Goal: Task Accomplishment & Management: Manage account settings

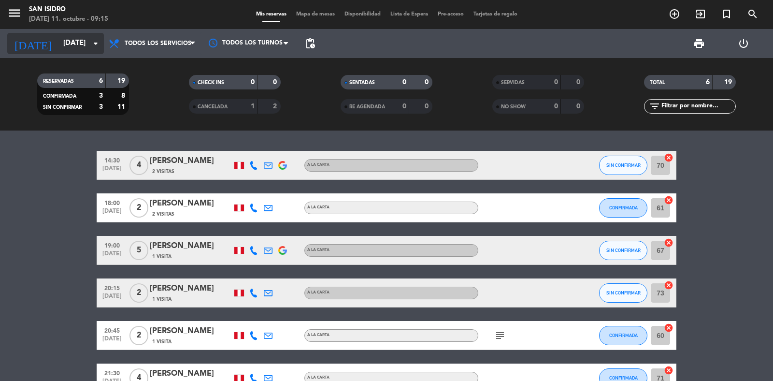
click at [58, 43] on input "[DATE]" at bounding box center [104, 43] width 93 height 18
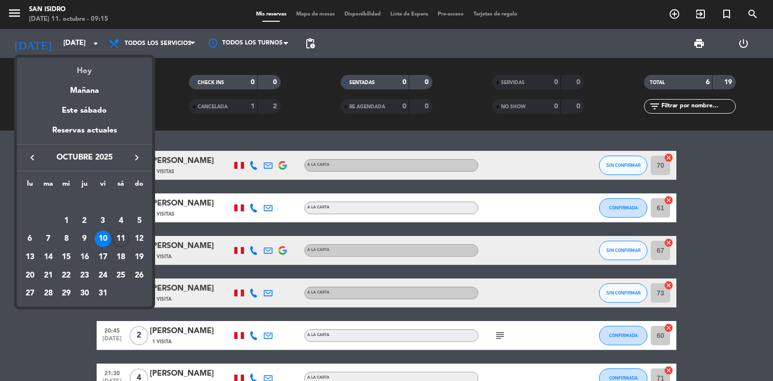
click at [69, 63] on div "Hoy" at bounding box center [84, 67] width 135 height 20
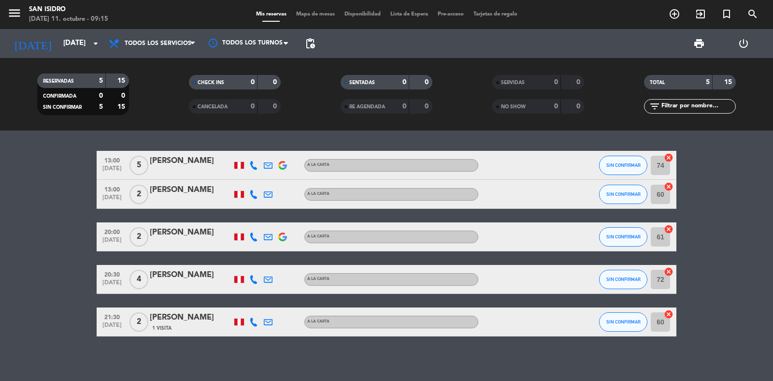
click at [253, 194] on icon at bounding box center [253, 194] width 9 height 9
click at [260, 177] on span "content_paste" at bounding box center [263, 177] width 7 height 7
click at [270, 192] on icon at bounding box center [268, 194] width 9 height 9
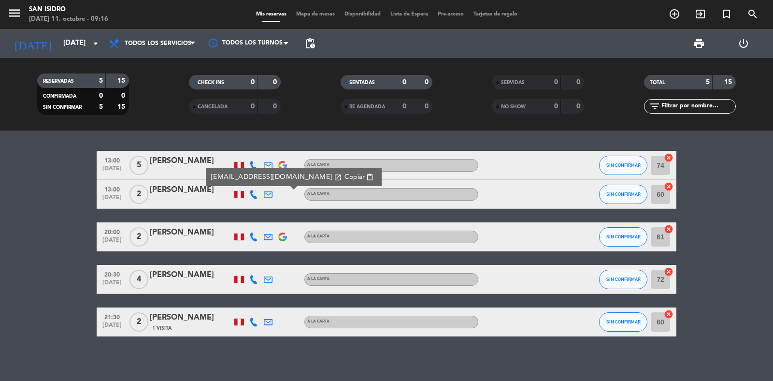
click at [344, 172] on span "Copiar" at bounding box center [354, 177] width 20 height 10
click at [344, 174] on span "Copiar" at bounding box center [354, 177] width 20 height 10
click at [20, 6] on icon "menu" at bounding box center [14, 13] width 14 height 14
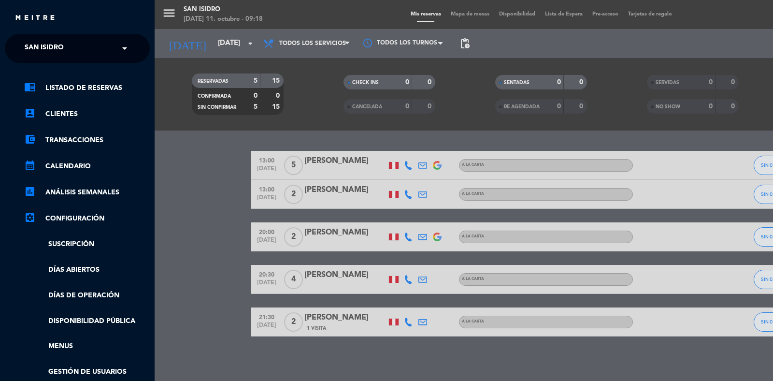
click at [40, 42] on span "San Isidro" at bounding box center [44, 48] width 39 height 20
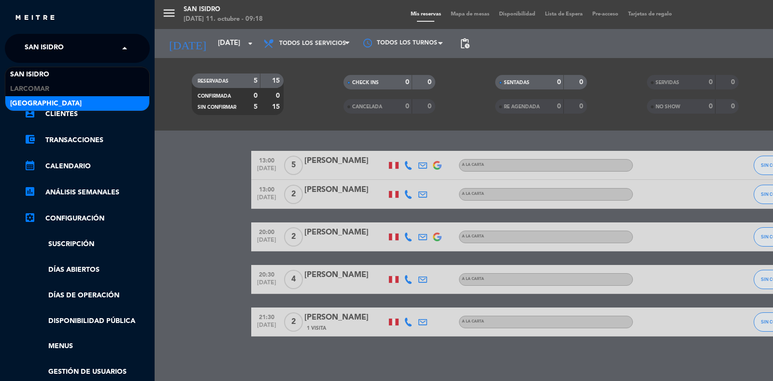
click at [30, 98] on span "[GEOGRAPHIC_DATA]" at bounding box center [45, 103] width 71 height 11
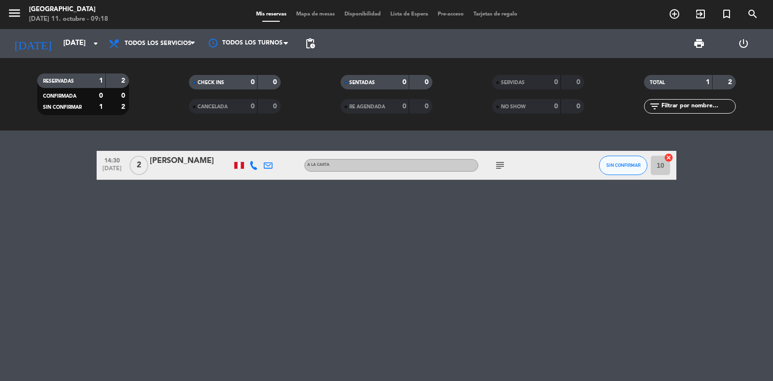
click at [253, 165] on icon at bounding box center [253, 165] width 9 height 9
click at [260, 148] on span "content_paste" at bounding box center [263, 148] width 7 height 7
click at [262, 163] on div at bounding box center [268, 165] width 14 height 29
click at [265, 158] on div at bounding box center [268, 165] width 14 height 29
click at [266, 164] on icon at bounding box center [268, 165] width 9 height 9
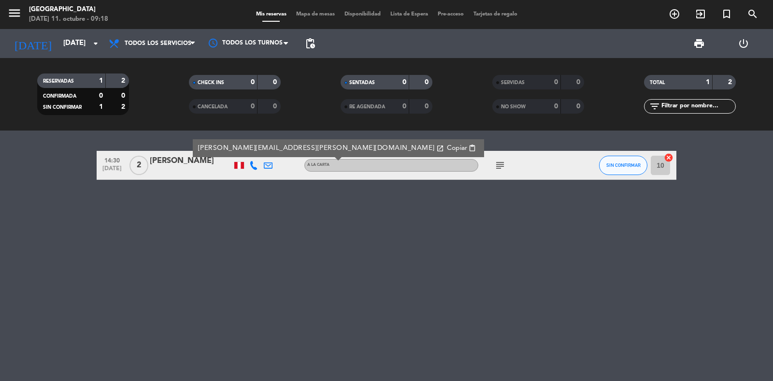
click at [447, 148] on span "Copiar" at bounding box center [457, 148] width 20 height 10
click at [15, 13] on icon "menu" at bounding box center [14, 13] width 14 height 14
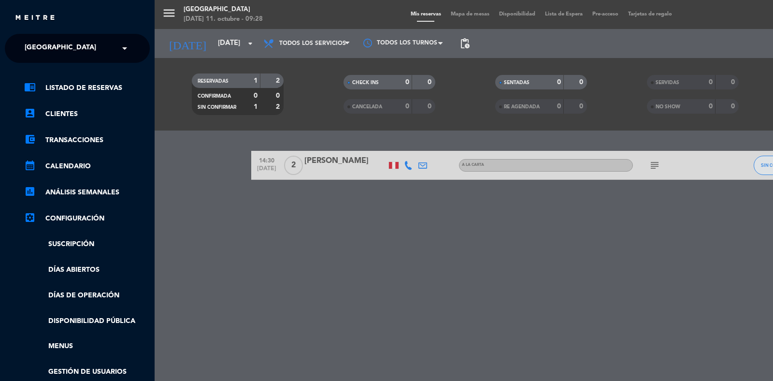
click at [37, 47] on span "[GEOGRAPHIC_DATA]" at bounding box center [60, 48] width 71 height 20
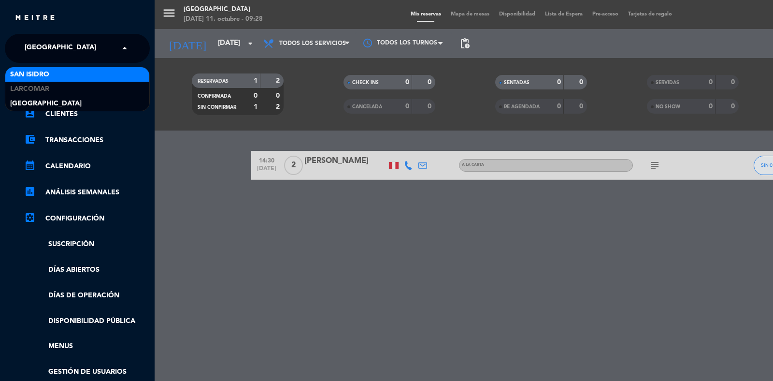
click at [33, 73] on span "San Isidro" at bounding box center [29, 74] width 39 height 11
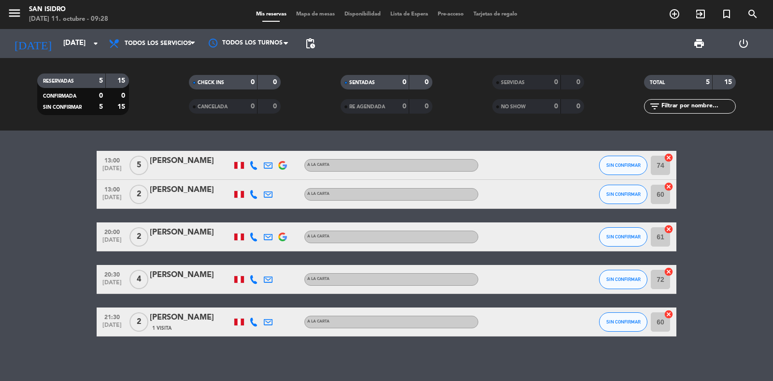
click at [251, 235] on icon at bounding box center [253, 236] width 9 height 9
click at [257, 219] on span "content_paste" at bounding box center [260, 219] width 7 height 7
click at [16, 10] on icon "menu" at bounding box center [14, 13] width 14 height 14
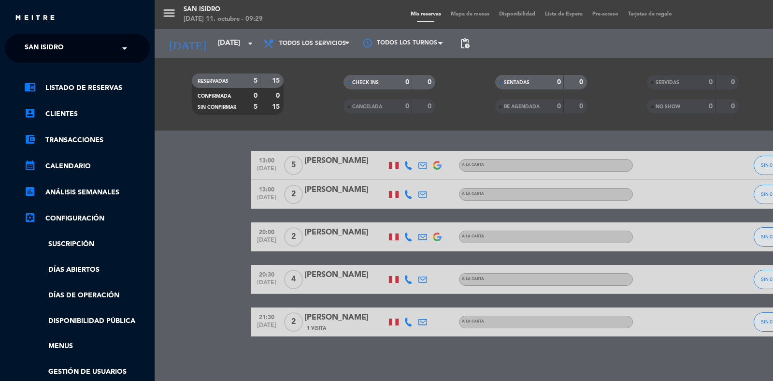
click at [42, 45] on span "San Isidro" at bounding box center [44, 48] width 39 height 20
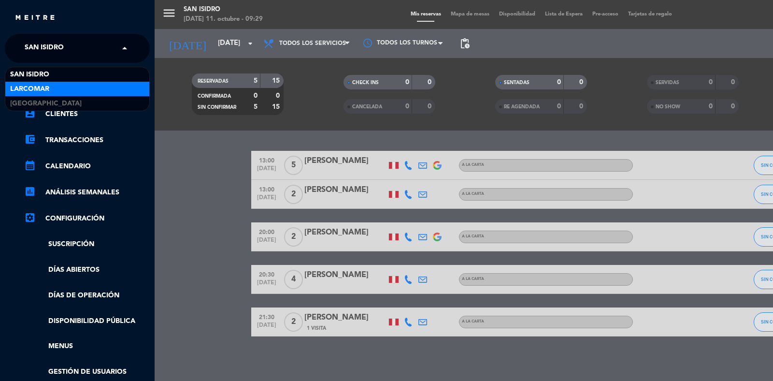
click at [34, 84] on span "Larcomar" at bounding box center [29, 89] width 39 height 11
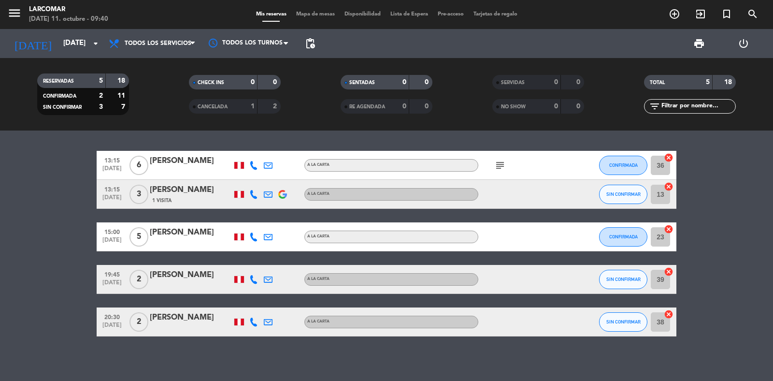
click at [252, 278] on icon at bounding box center [253, 279] width 9 height 9
click at [260, 259] on span "content_paste" at bounding box center [263, 262] width 7 height 7
click at [268, 276] on icon at bounding box center [268, 279] width 9 height 9
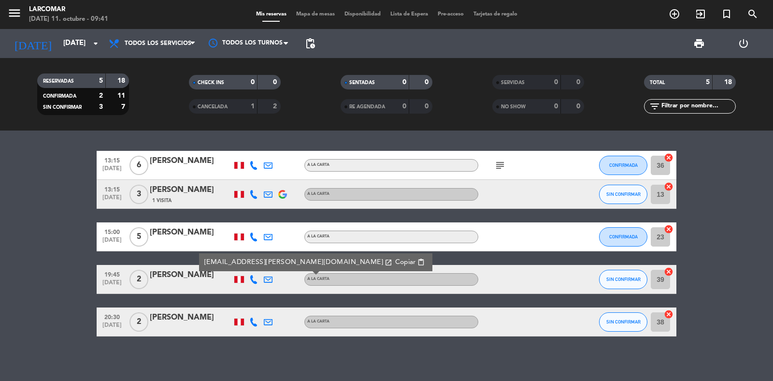
click at [395, 258] on span "Copiar" at bounding box center [405, 262] width 20 height 10
click at [250, 322] on icon at bounding box center [253, 321] width 9 height 9
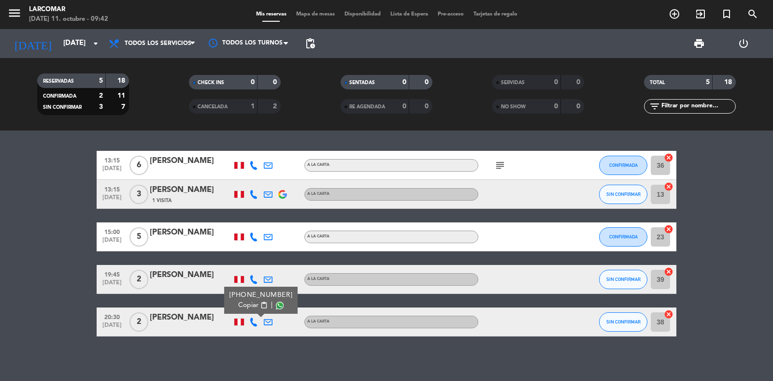
click at [260, 302] on span "content_paste" at bounding box center [263, 304] width 7 height 7
click at [266, 320] on icon at bounding box center [268, 321] width 9 height 9
click at [345, 302] on span "Copiar" at bounding box center [355, 305] width 20 height 10
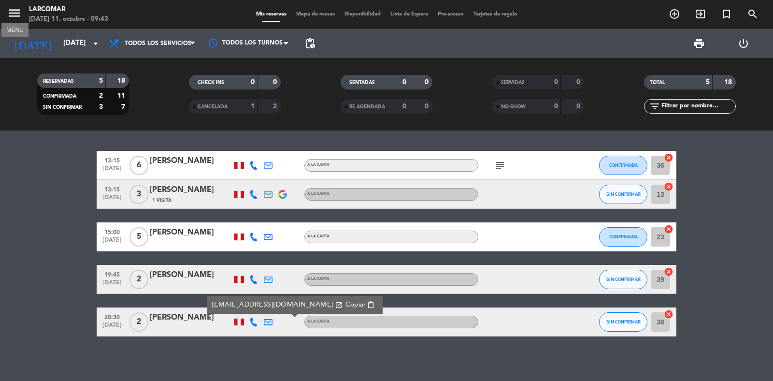
click at [15, 11] on icon "menu" at bounding box center [14, 13] width 14 height 14
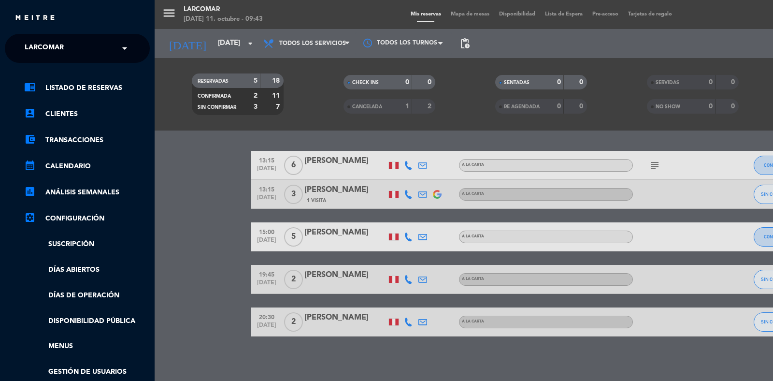
click at [29, 36] on ng-select "× Larcomar ×" at bounding box center [77, 48] width 145 height 29
click at [30, 41] on span "Larcomar" at bounding box center [44, 48] width 39 height 20
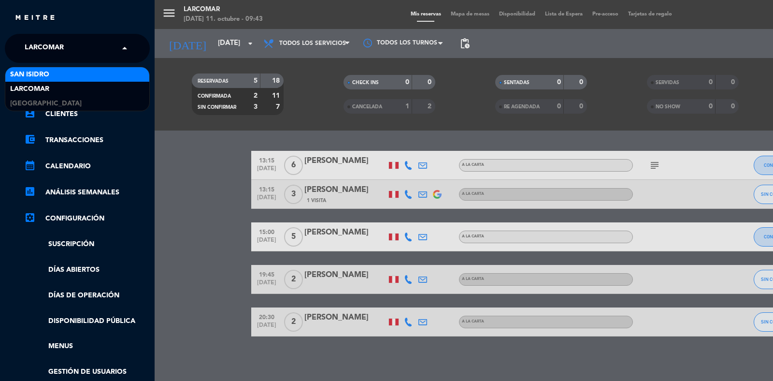
click at [40, 76] on span "San Isidro" at bounding box center [29, 74] width 39 height 11
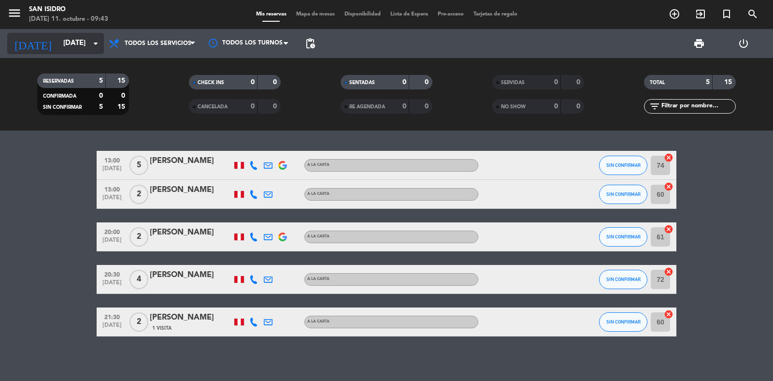
click at [60, 39] on input "[DATE]" at bounding box center [104, 43] width 93 height 18
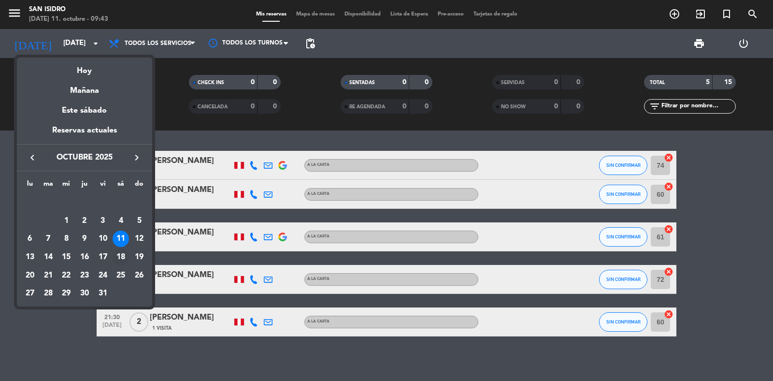
click at [119, 257] on div "18" at bounding box center [121, 257] width 16 height 16
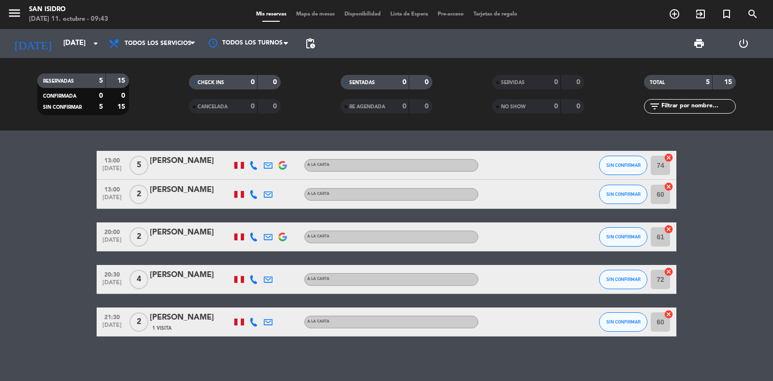
type input "[DATE]"
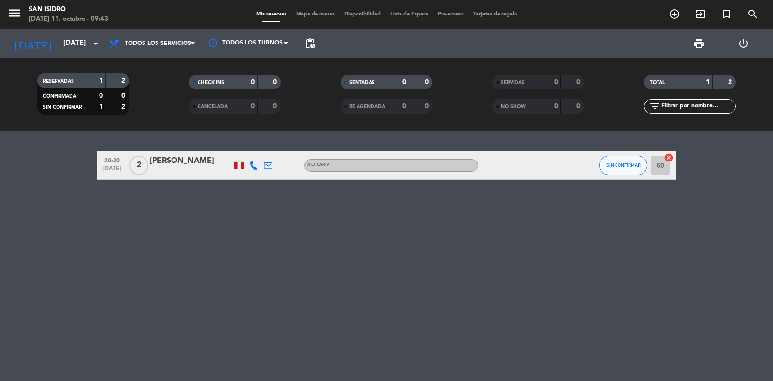
click at [254, 166] on icon at bounding box center [253, 165] width 9 height 9
click at [260, 151] on span "content_paste" at bounding box center [263, 148] width 7 height 7
click at [267, 163] on icon at bounding box center [268, 165] width 9 height 9
click at [341, 145] on span "Copiar" at bounding box center [351, 148] width 20 height 10
